Goal: Task Accomplishment & Management: Manage account settings

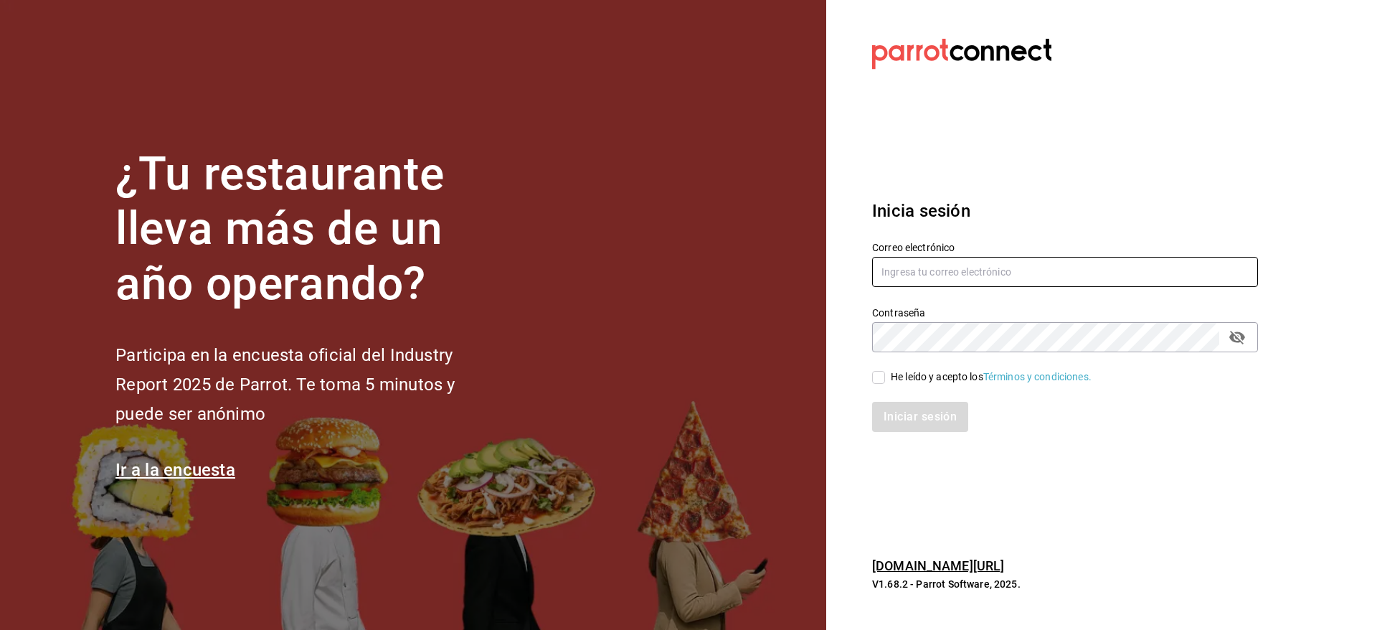
click at [906, 265] on input "text" at bounding box center [1065, 272] width 386 height 30
type input "[EMAIL_ADDRESS][DOMAIN_NAME]"
click at [951, 377] on div "He leído y acepto los Términos y condiciones." at bounding box center [991, 376] width 201 height 15
click at [885, 377] on input "He leído y acepto los Términos y condiciones." at bounding box center [878, 377] width 13 height 13
checkbox input "true"
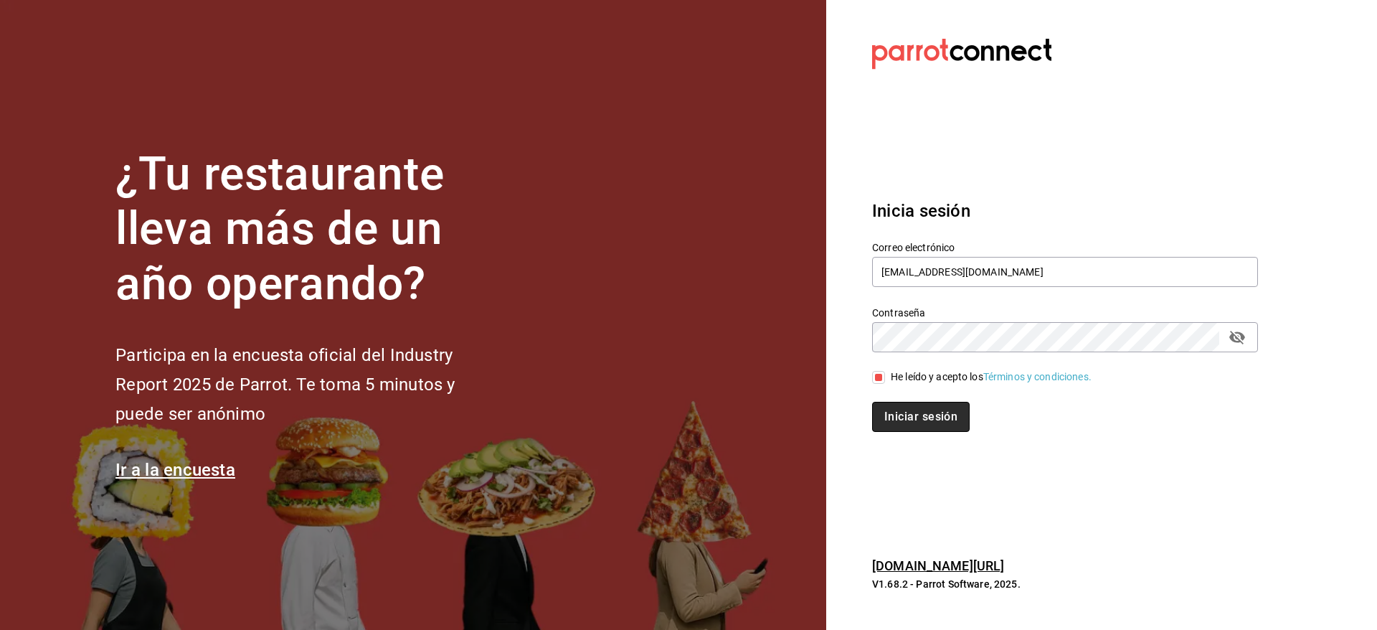
click at [937, 411] on button "Iniciar sesión" at bounding box center [921, 417] width 98 height 30
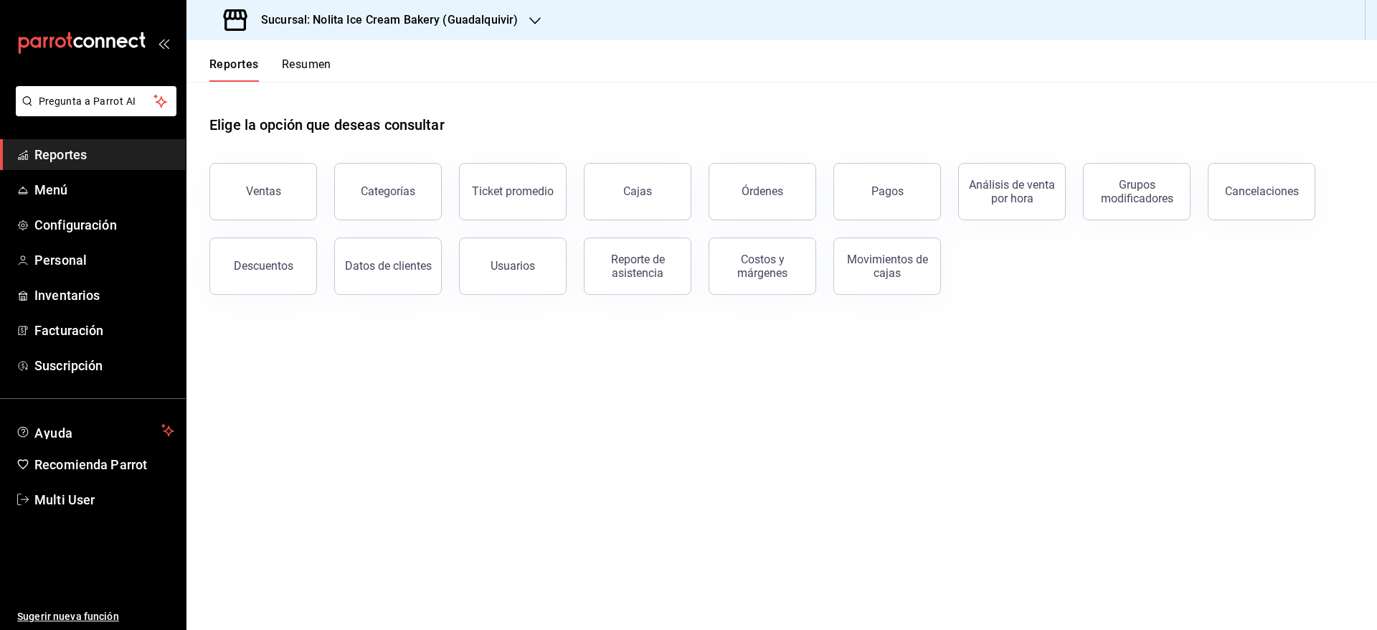
click at [313, 65] on button "Resumen" at bounding box center [306, 69] width 49 height 24
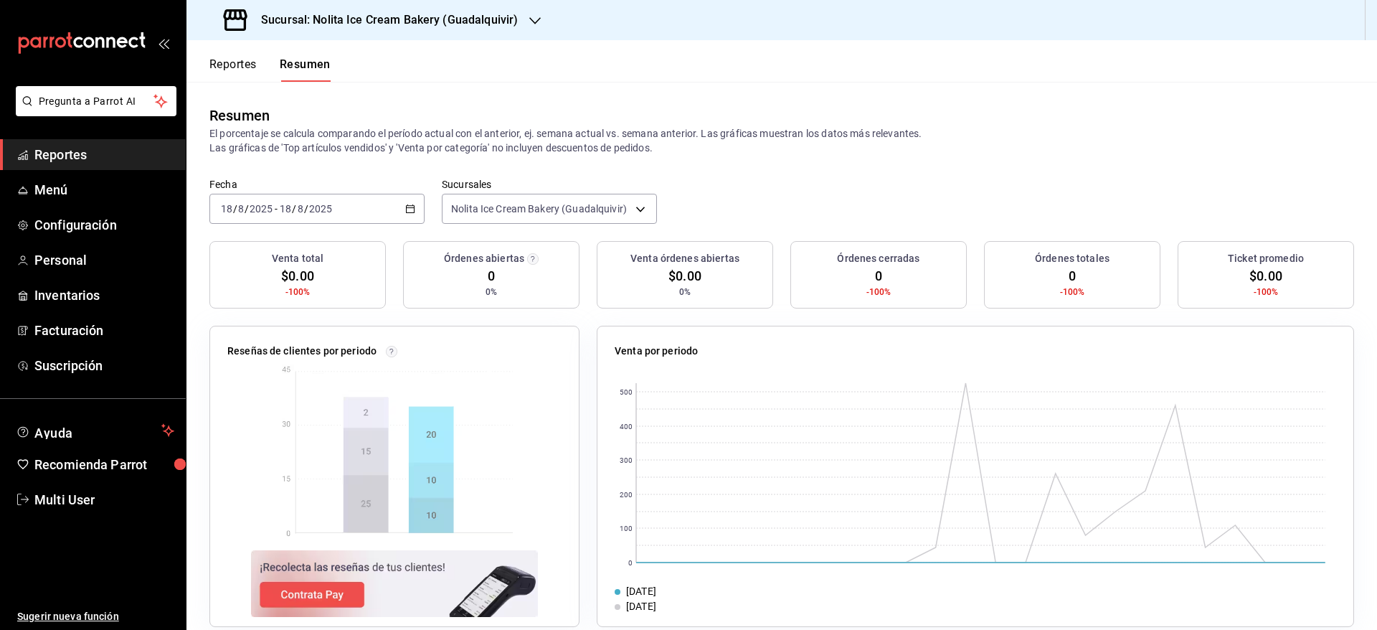
click at [70, 160] on span "Reportes" at bounding box center [104, 154] width 140 height 19
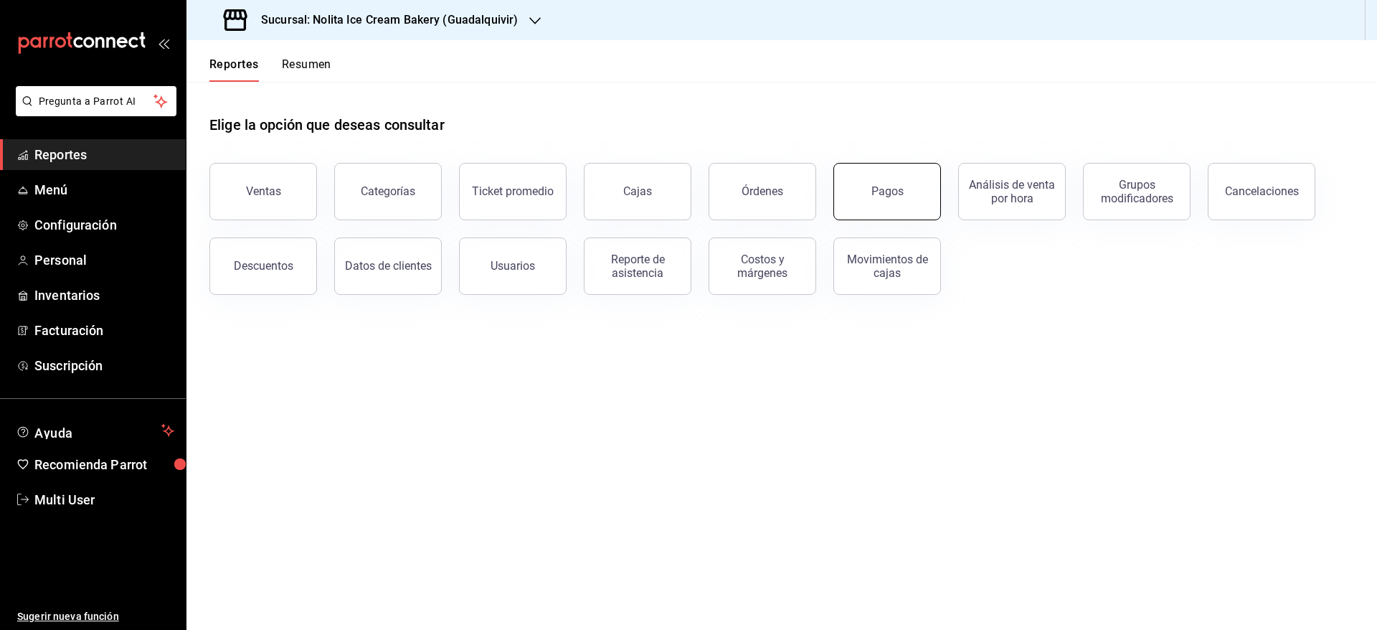
click at [878, 207] on button "Pagos" at bounding box center [887, 191] width 108 height 57
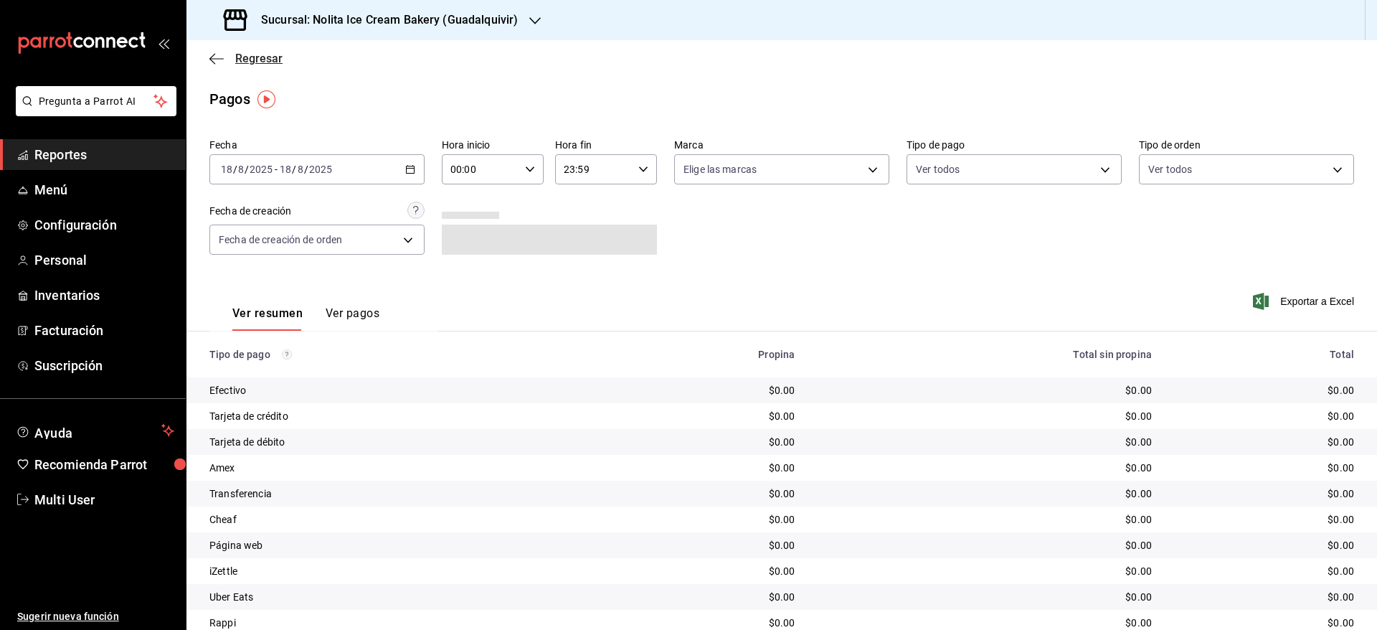
click at [224, 63] on span "Regresar" at bounding box center [245, 59] width 73 height 14
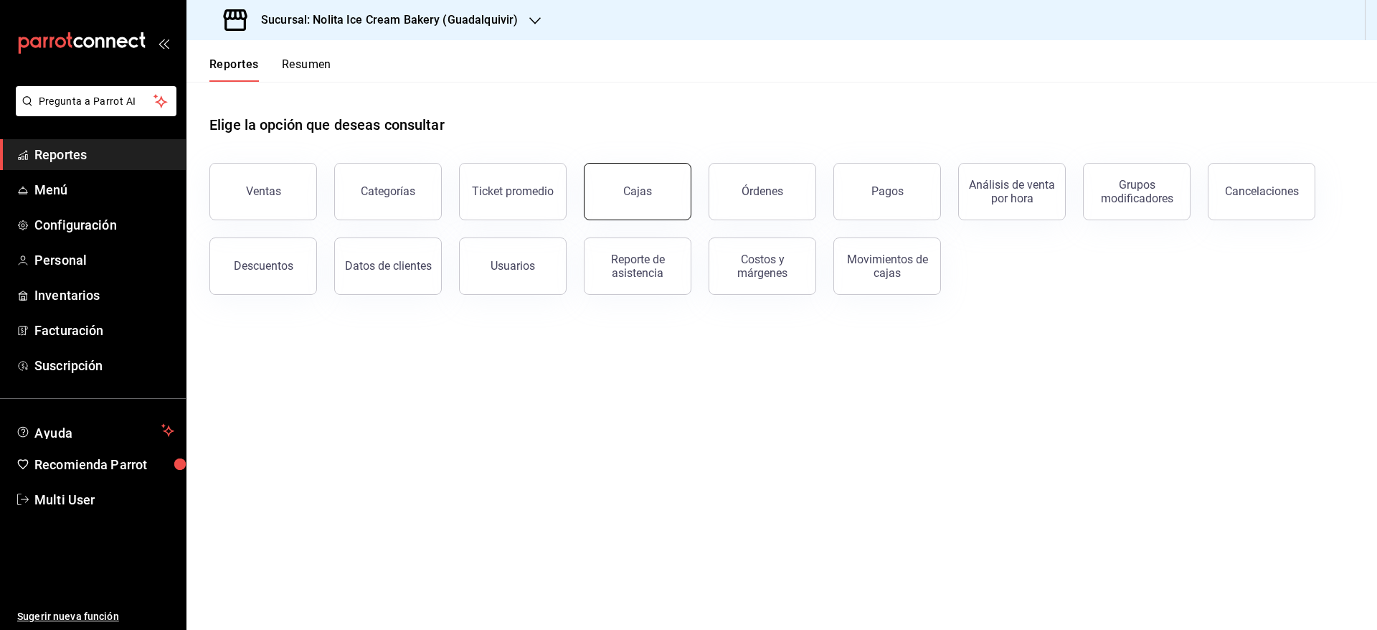
click at [631, 204] on button "Cajas" at bounding box center [638, 191] width 108 height 57
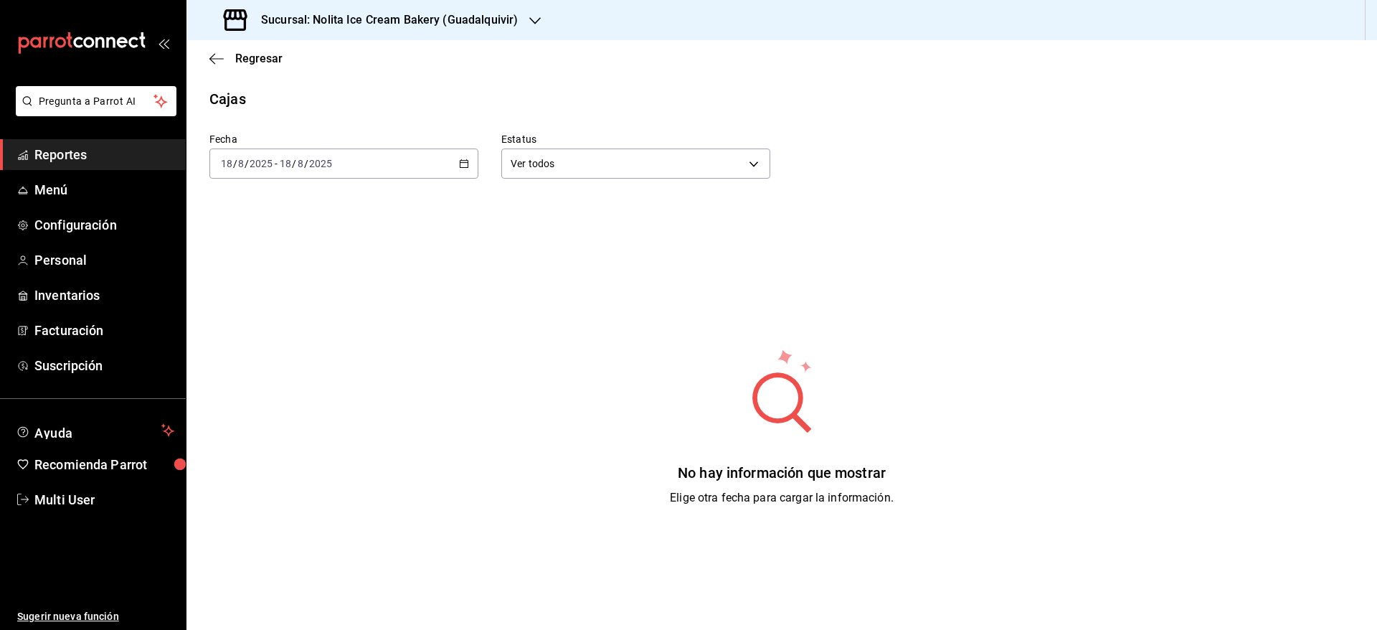
click at [330, 162] on input "2025" at bounding box center [320, 163] width 24 height 11
click at [258, 298] on span "Mes actual" at bounding box center [277, 303] width 111 height 15
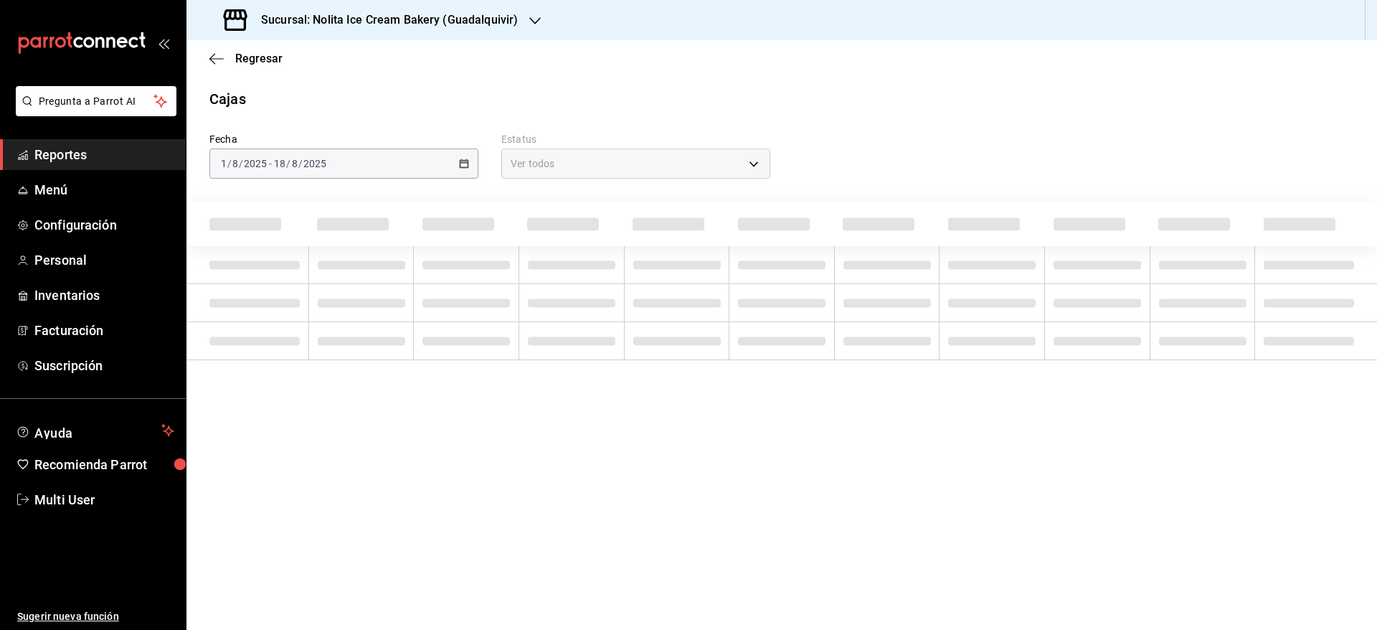
click at [384, 10] on div "Sucursal: Nolita Ice Cream Bakery (Guadalquivir)" at bounding box center [372, 20] width 349 height 40
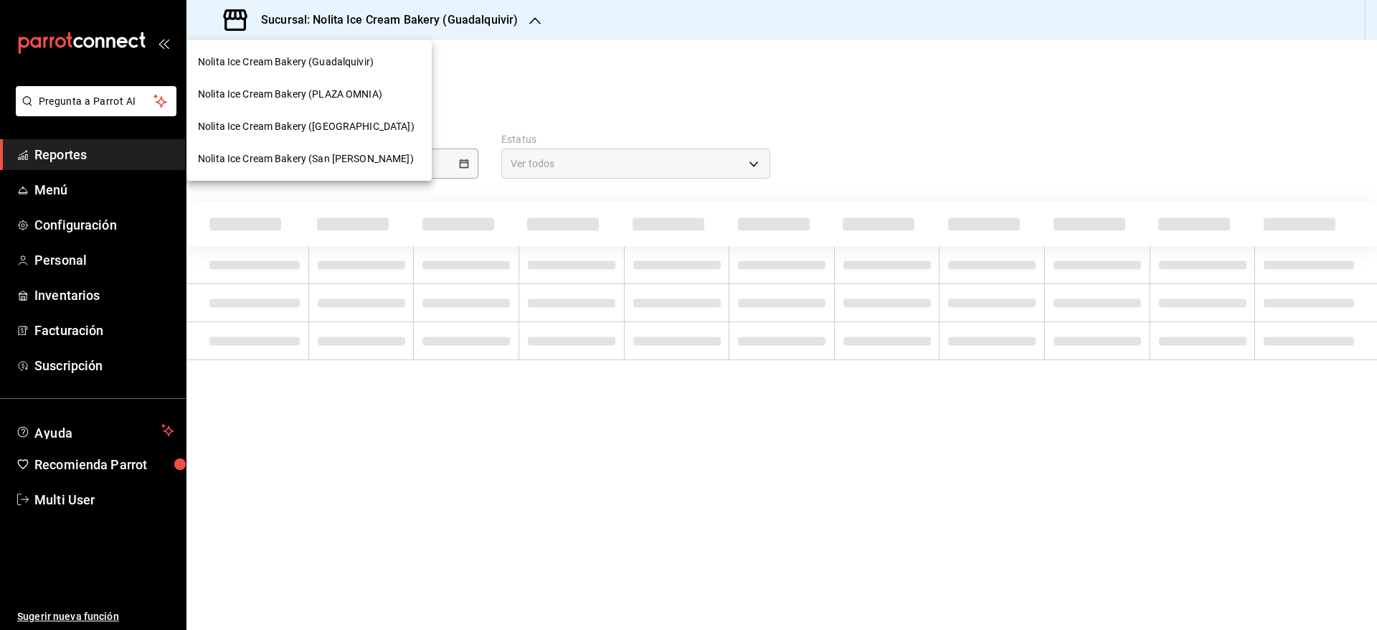
click at [346, 167] on div "Nolita Ice Cream Bakery (San Jeronimo)" at bounding box center [308, 159] width 245 height 32
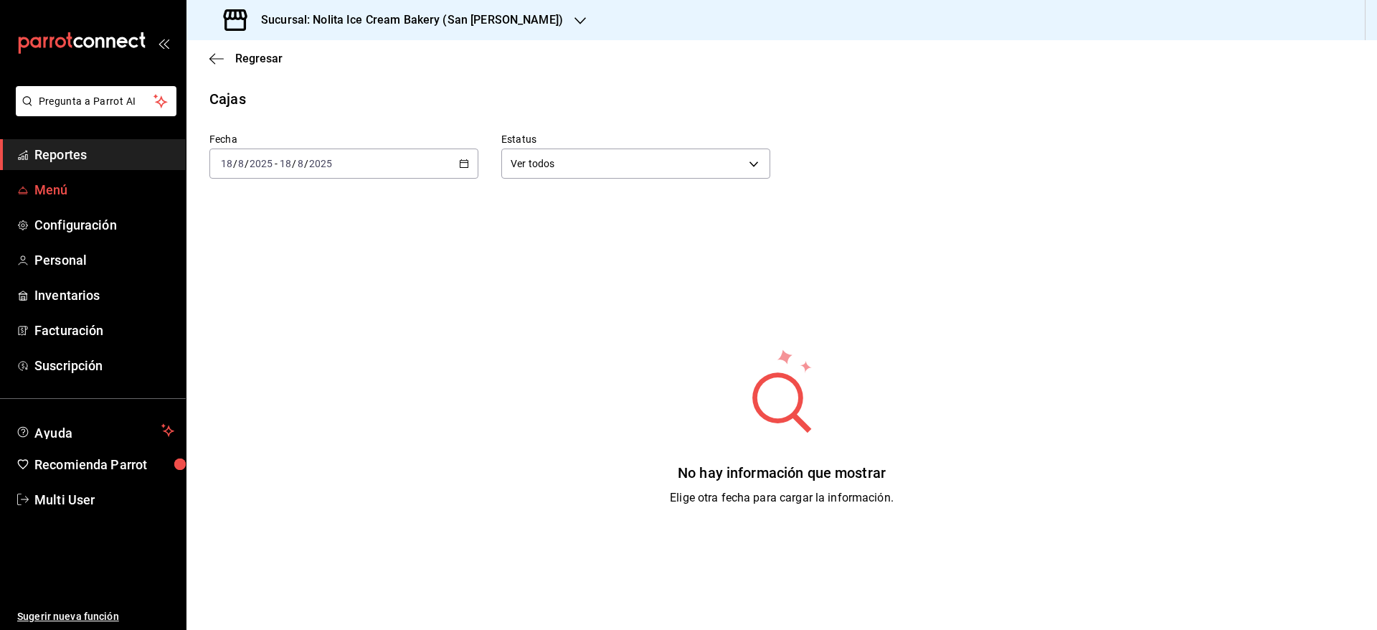
click at [95, 192] on span "Menú" at bounding box center [104, 189] width 140 height 19
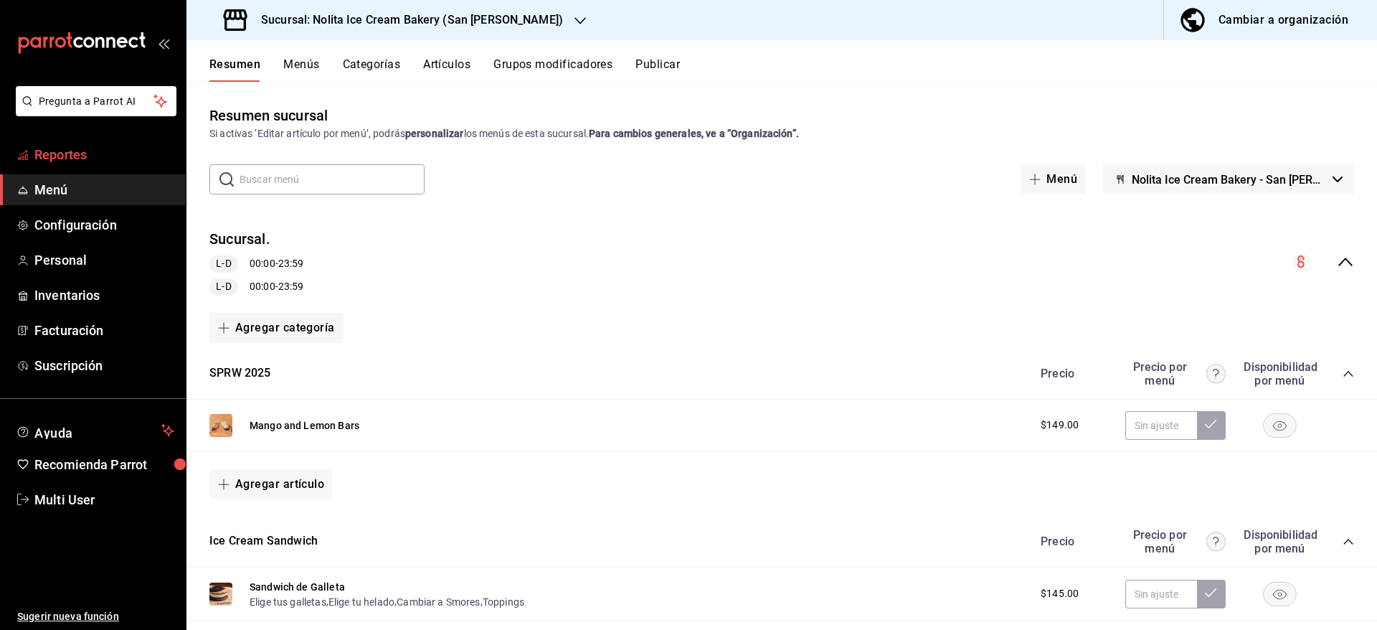
click at [95, 161] on span "Reportes" at bounding box center [104, 154] width 140 height 19
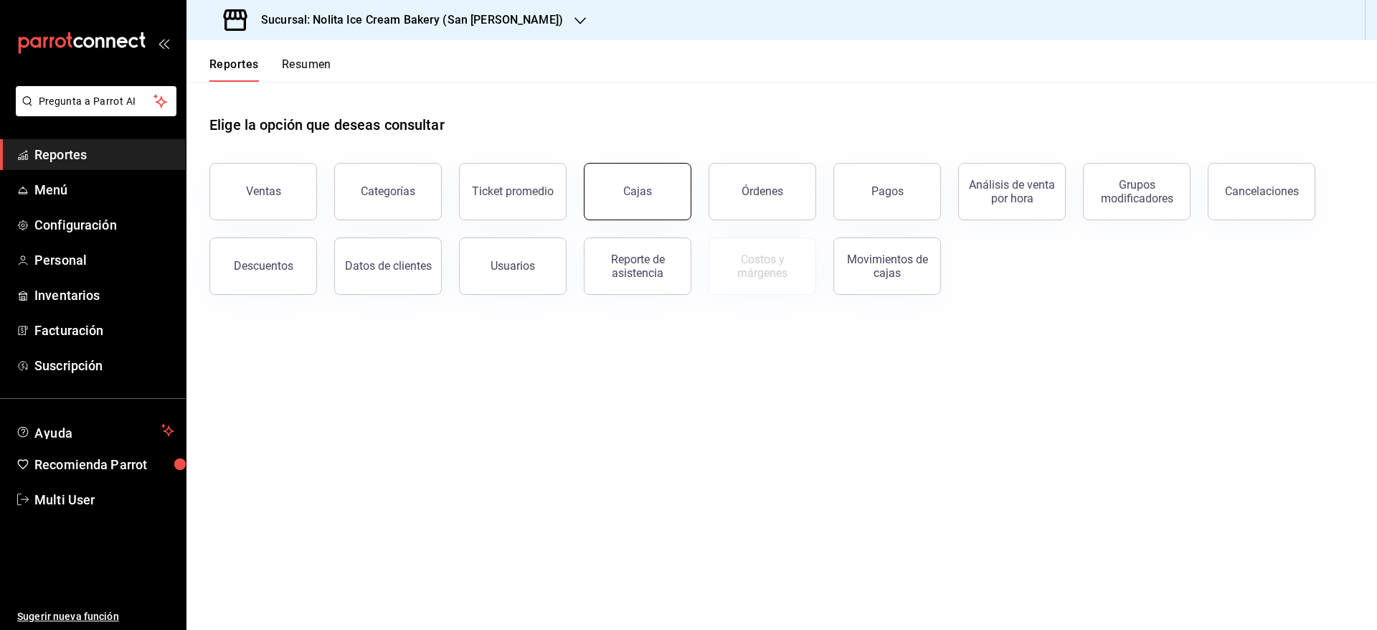
click at [644, 181] on button "Cajas" at bounding box center [638, 191] width 108 height 57
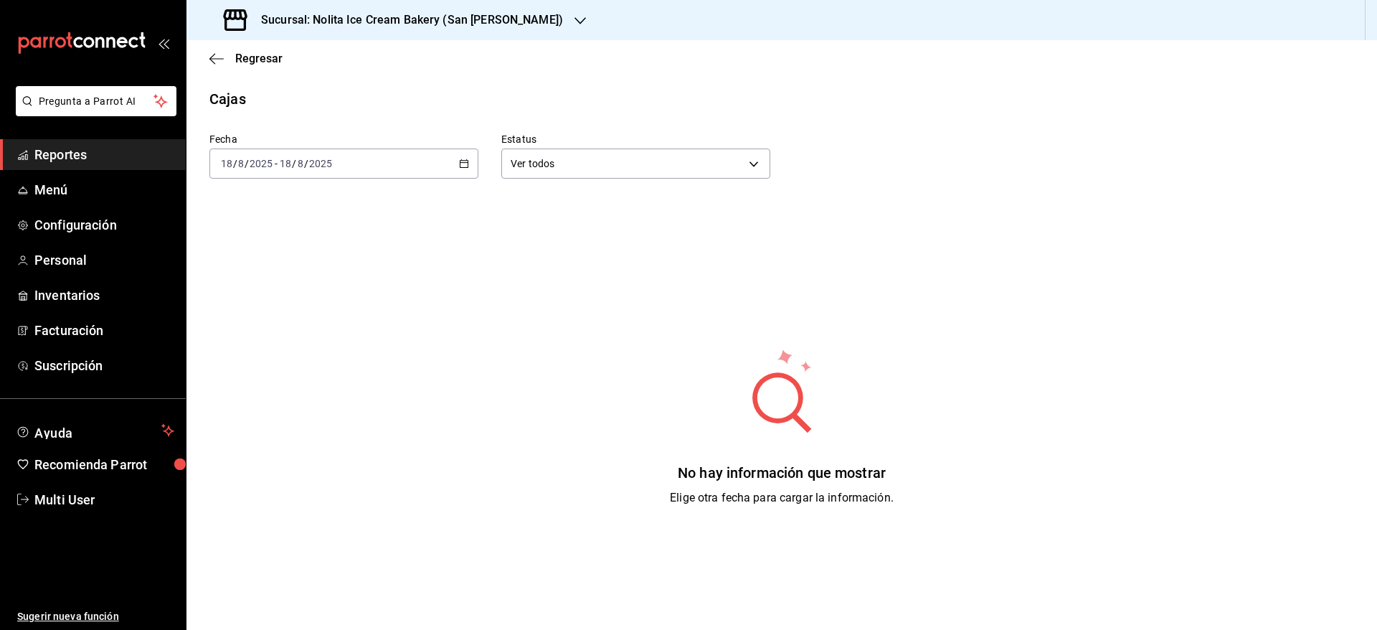
click at [417, 159] on div "2025-08-18 18 / 8 / 2025 - 2025-08-18 18 / 8 / 2025" at bounding box center [343, 163] width 269 height 30
click at [283, 297] on span "Mes actual" at bounding box center [277, 303] width 111 height 15
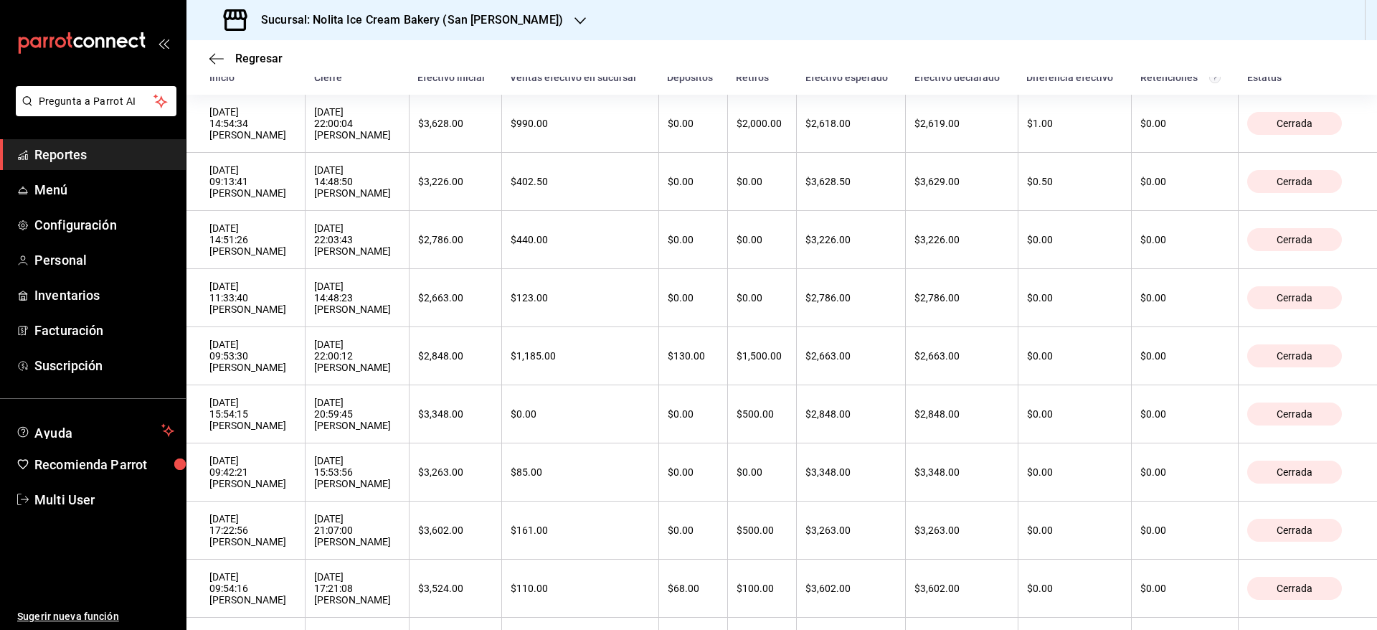
scroll to position [112, 0]
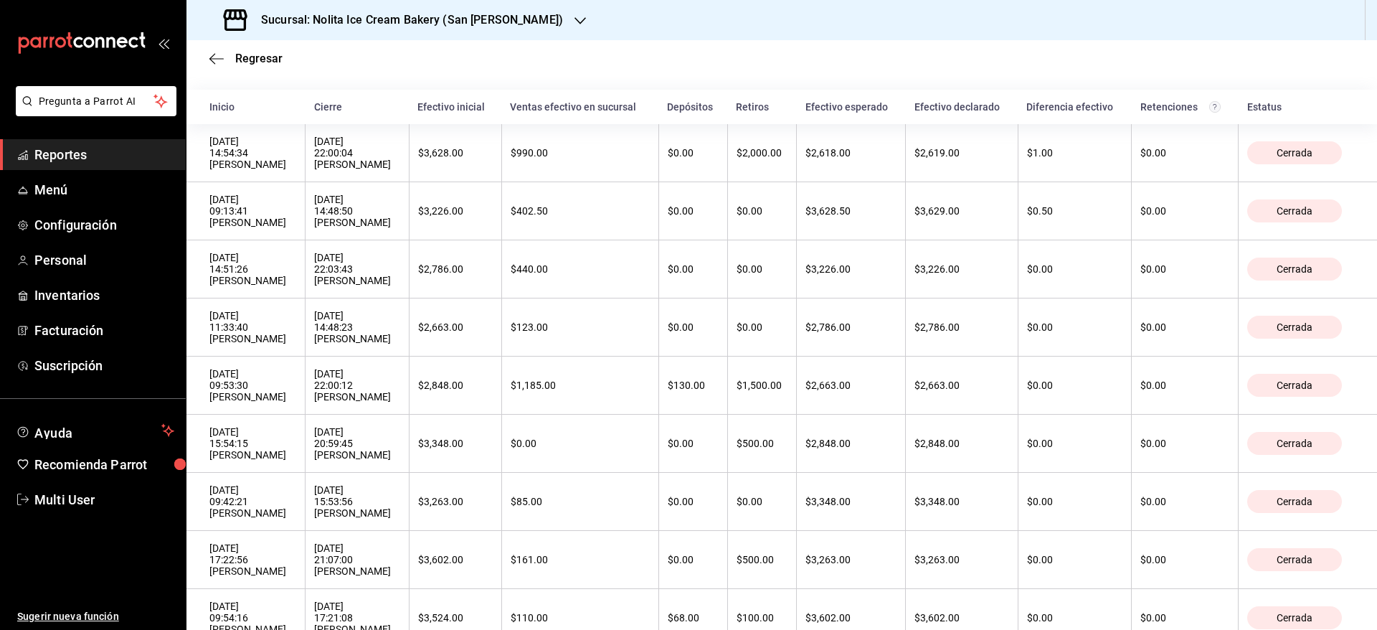
click at [506, 14] on h3 "Sucursal: Nolita Ice Cream Bakery (San Jeronimo)" at bounding box center [406, 19] width 313 height 17
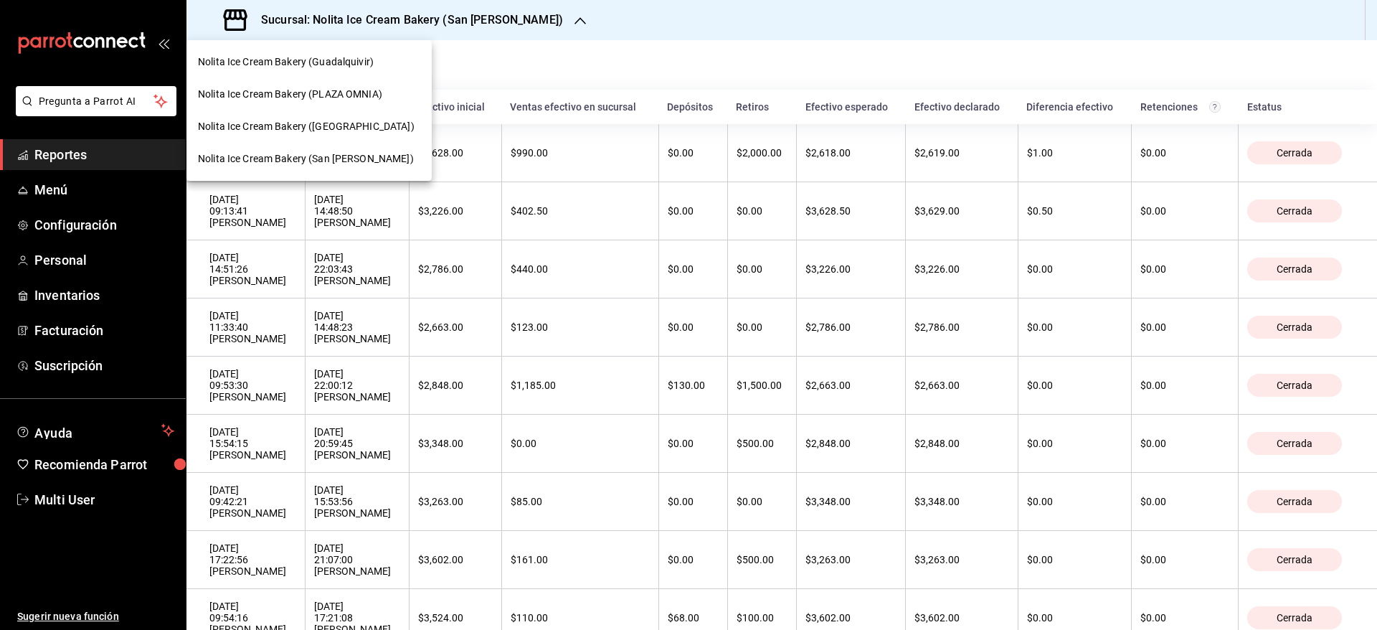
click at [345, 103] on div "Nolita Ice Cream Bakery (PLAZA OMNIA)" at bounding box center [308, 94] width 245 height 32
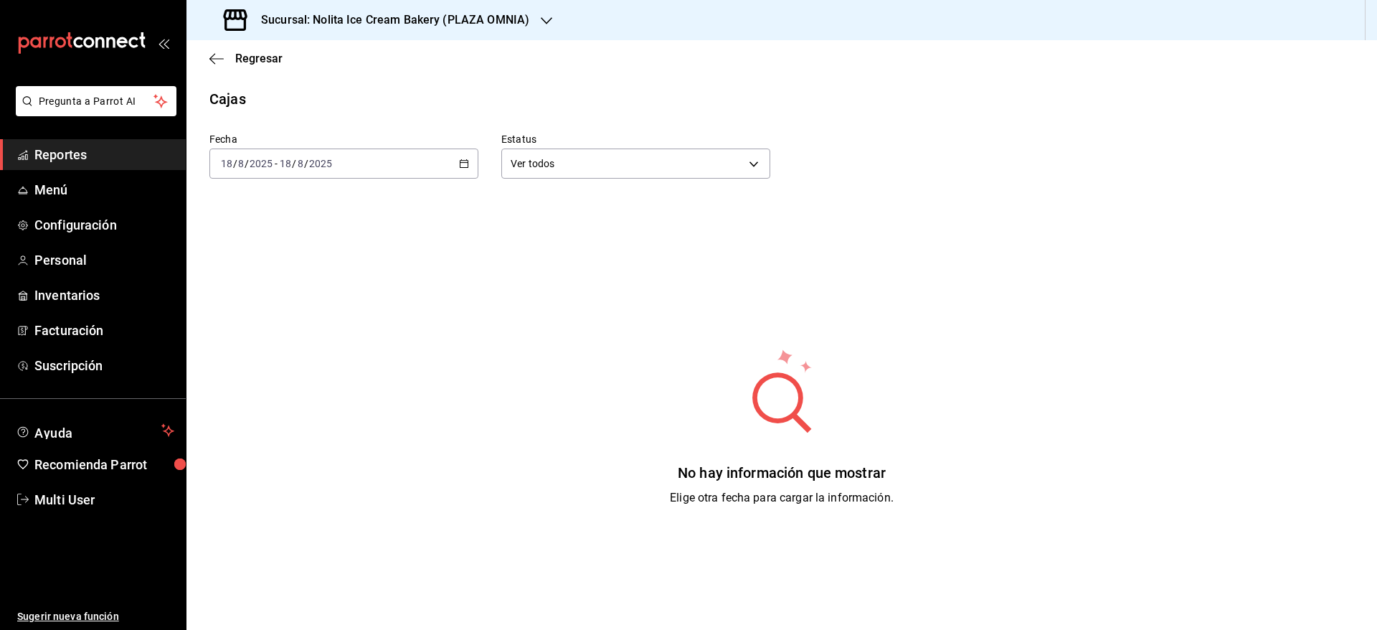
click at [316, 159] on input "2025" at bounding box center [320, 163] width 24 height 11
click at [293, 303] on span "Mes actual" at bounding box center [277, 303] width 111 height 15
